Goal: Transaction & Acquisition: Obtain resource

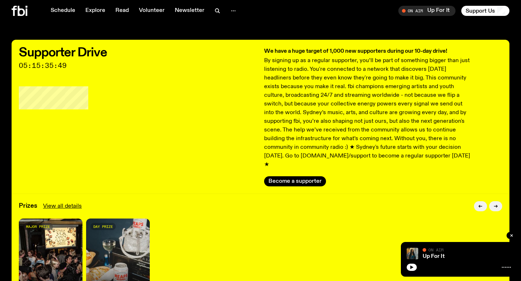
scroll to position [95, 0]
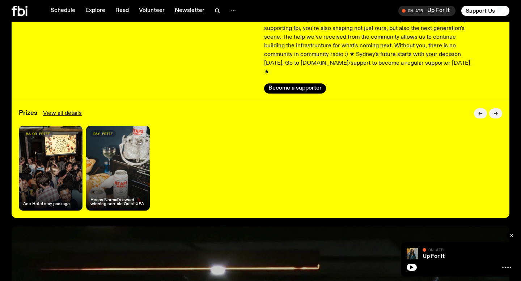
click at [132, 136] on div "day prize Heaps Normal's award-winning non-alc Quiet XPA" at bounding box center [118, 168] width 64 height 85
click at [105, 170] on div "day prize Heaps Normal's award-winning non-alc Quiet XPA" at bounding box center [118, 168] width 64 height 85
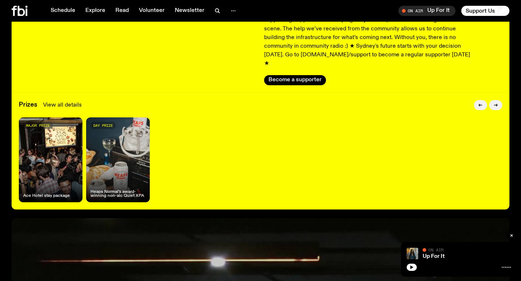
click at [65, 101] on link "View all details" at bounding box center [62, 105] width 39 height 9
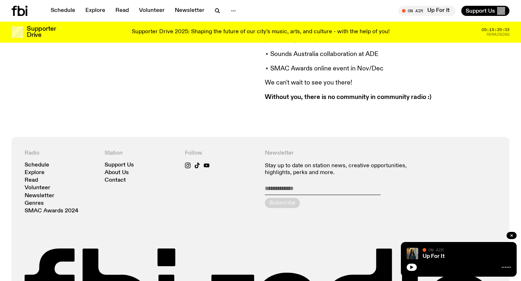
scroll to position [767, 0]
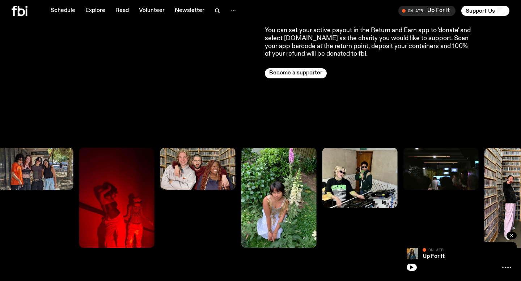
scroll to position [713, 0]
